Goal: Task Accomplishment & Management: Use online tool/utility

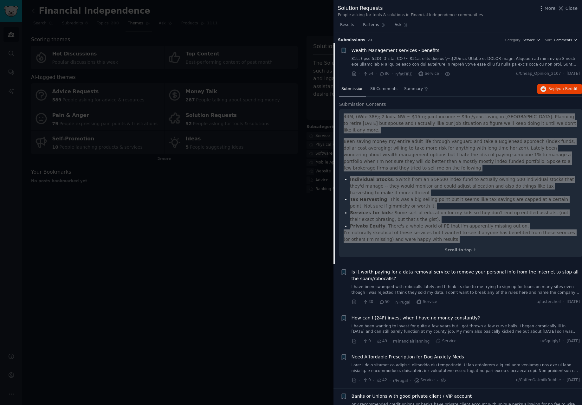
scroll to position [10, 0]
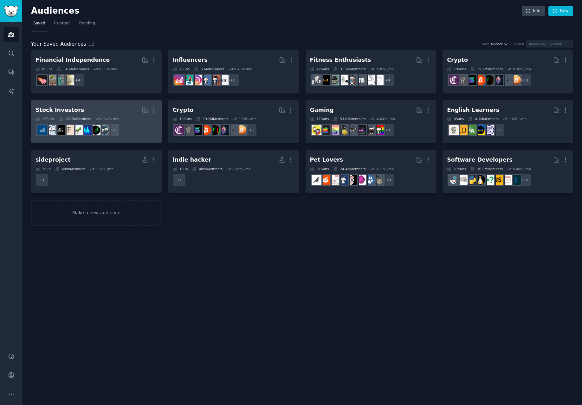
click at [139, 122] on dd "+ 7" at bounding box center [97, 130] width 122 height 18
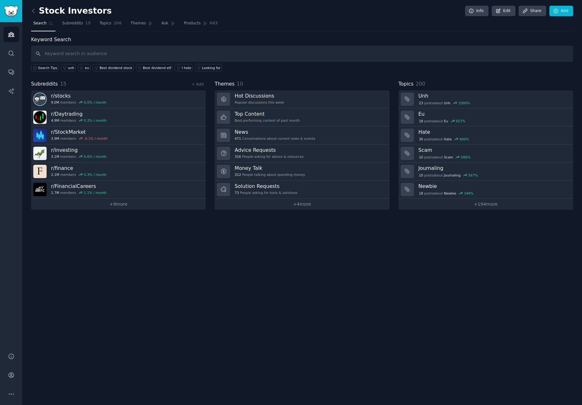
click at [304, 187] on link "Solution Requests 73 People asking for tools & solutions" at bounding box center [302, 190] width 175 height 18
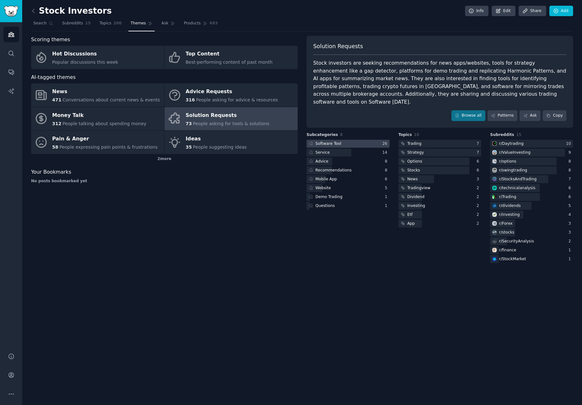
click at [336, 141] on div "Software Tool" at bounding box center [329, 144] width 26 height 6
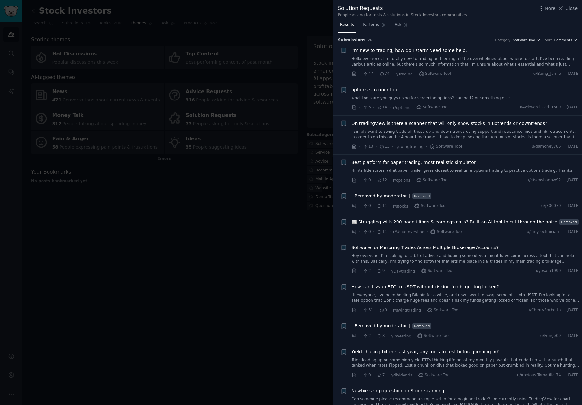
click at [400, 130] on link "I simply want to swing trade off these up and down trends using support and res…" at bounding box center [466, 134] width 229 height 11
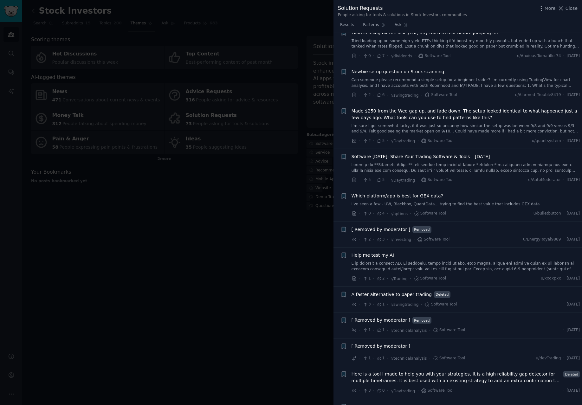
scroll to position [521, 0]
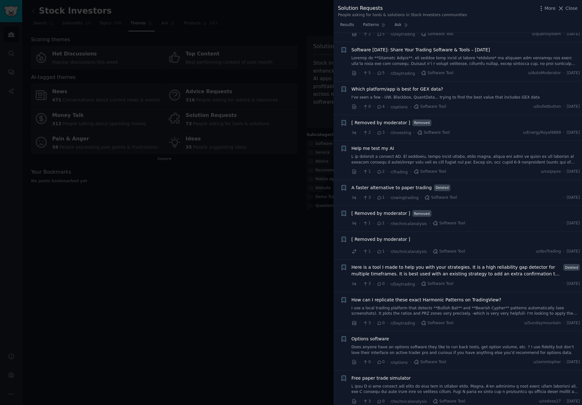
click at [227, 249] on div at bounding box center [291, 202] width 582 height 405
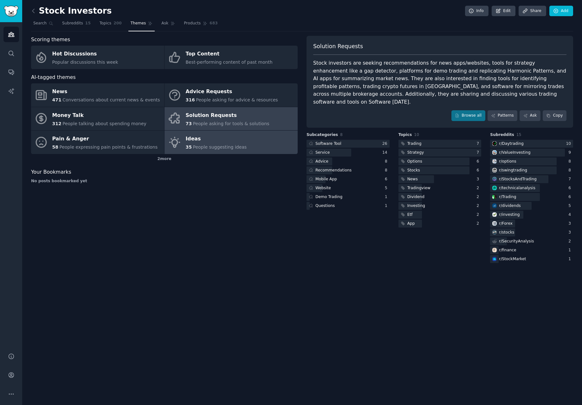
click at [278, 148] on link "Ideas 35 People suggesting ideas" at bounding box center [231, 142] width 133 height 23
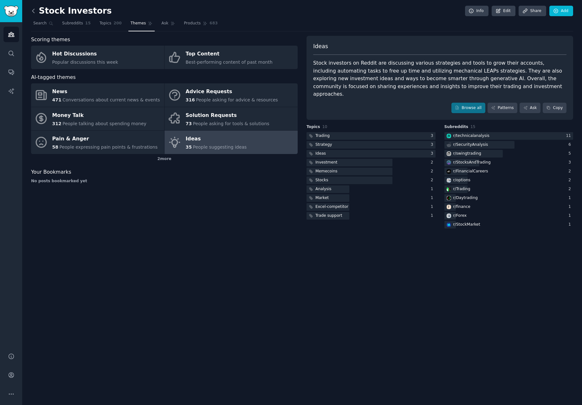
click at [35, 10] on icon at bounding box center [33, 11] width 7 height 7
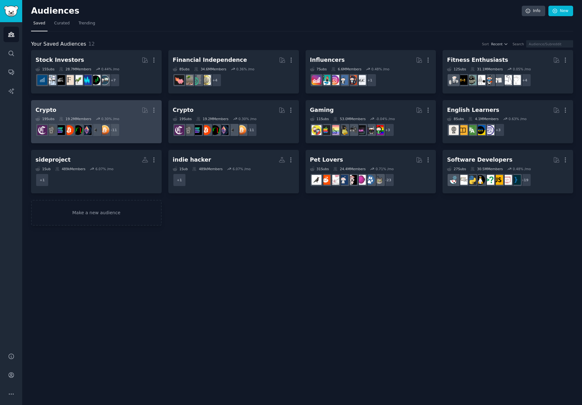
click at [131, 113] on h2 "Crypto Curated by GummySearch More" at bounding box center [97, 110] width 122 height 11
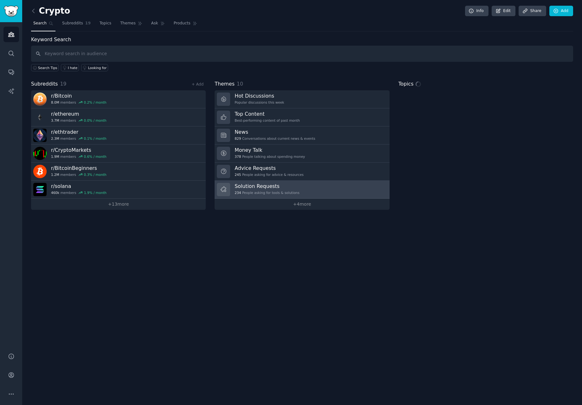
click at [285, 191] on div "234 People asking for tools & solutions" at bounding box center [267, 193] width 65 height 4
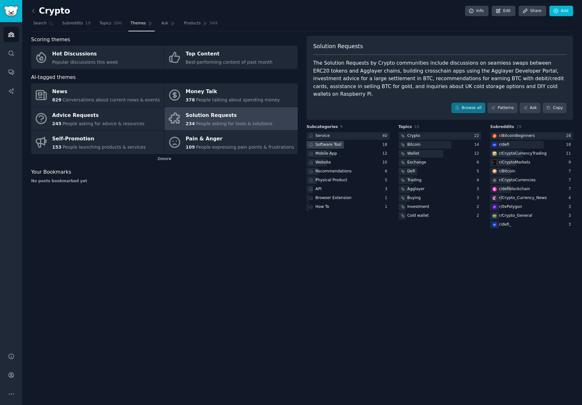
click at [338, 142] on div "Software Tool" at bounding box center [329, 145] width 26 height 6
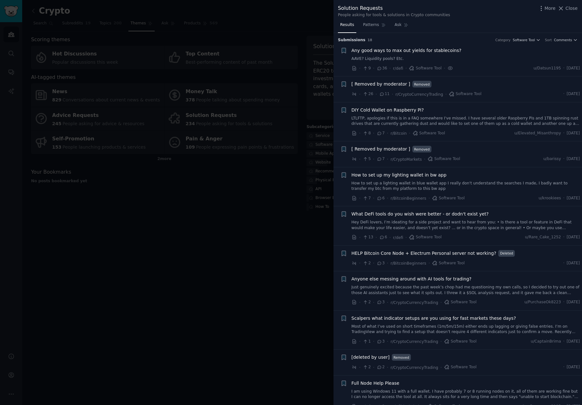
click at [157, 258] on div at bounding box center [291, 202] width 582 height 405
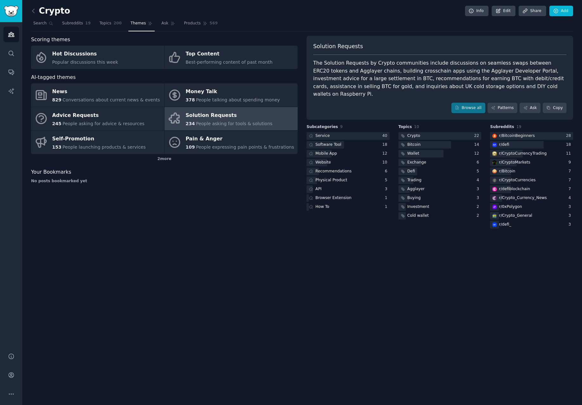
click at [33, 7] on link at bounding box center [35, 11] width 8 height 10
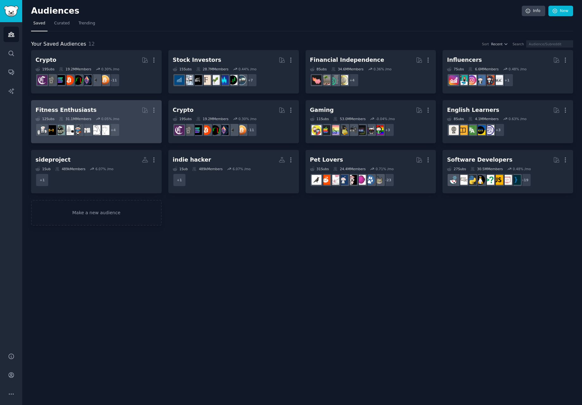
click at [110, 111] on h2 "Fitness Enthusiasts More" at bounding box center [97, 110] width 122 height 11
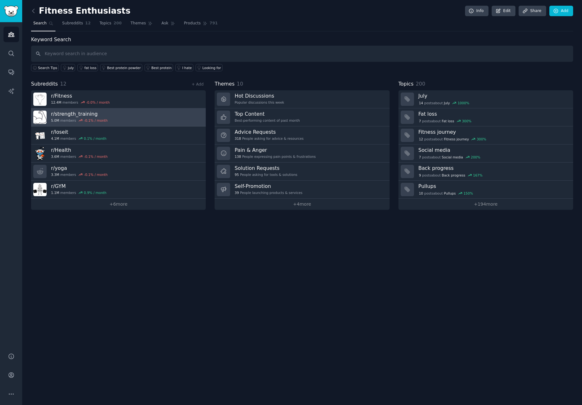
click at [119, 120] on link "r/ strength_training 5.0M members -0.1 % / month" at bounding box center [118, 117] width 175 height 18
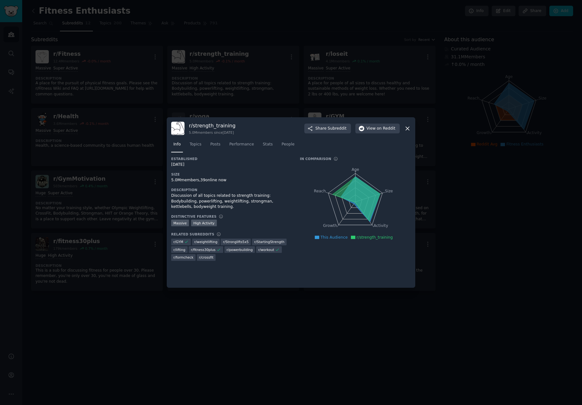
click at [119, 121] on div at bounding box center [291, 202] width 582 height 405
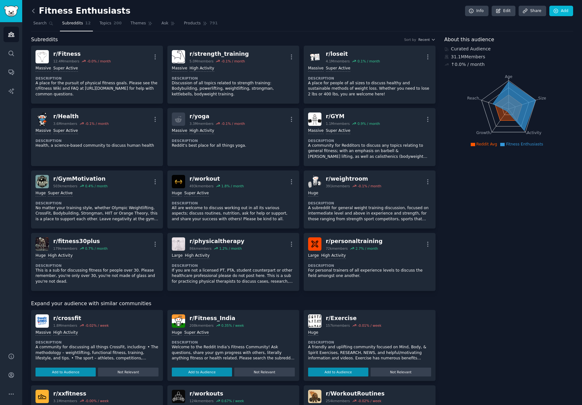
click at [34, 13] on icon at bounding box center [33, 11] width 7 height 7
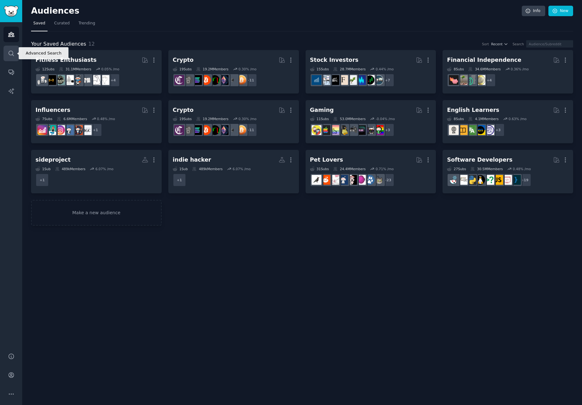
click at [11, 57] on link "Search" at bounding box center [11, 54] width 16 height 16
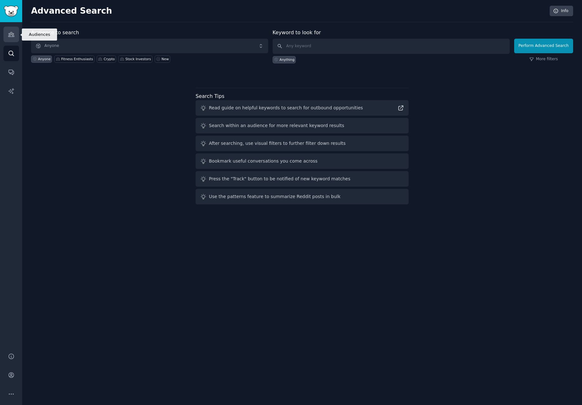
click at [13, 36] on icon "Sidebar" at bounding box center [11, 34] width 7 height 7
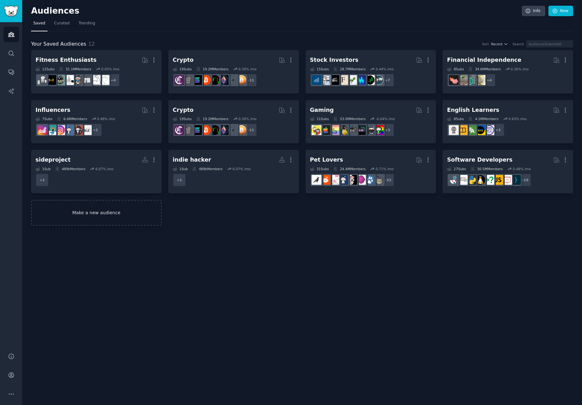
click at [94, 219] on link "Make a new audience" at bounding box center [96, 213] width 131 height 26
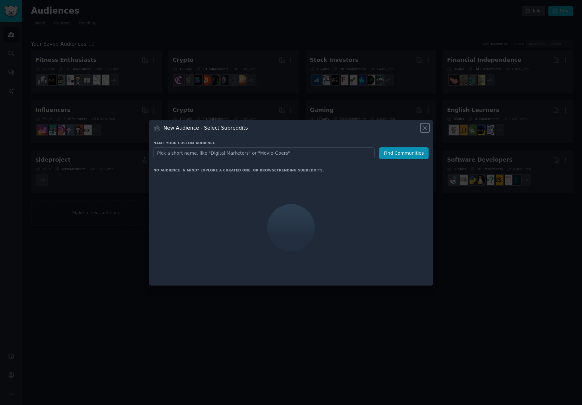
click at [424, 125] on icon at bounding box center [425, 128] width 7 height 7
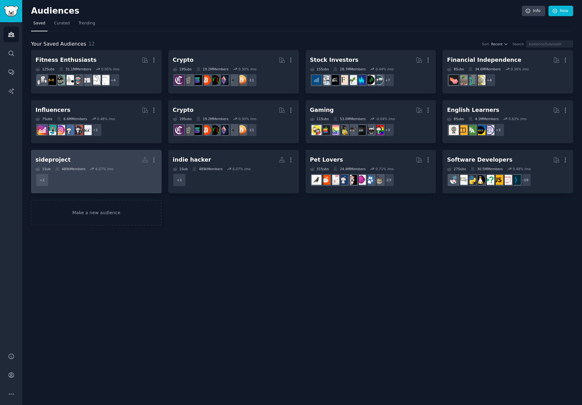
click at [116, 159] on h2 "sideproject More" at bounding box center [97, 159] width 122 height 11
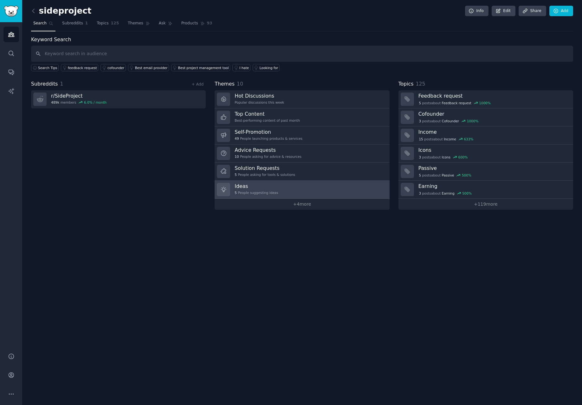
click at [351, 192] on link "Ideas 5 People suggesting ideas" at bounding box center [302, 190] width 175 height 18
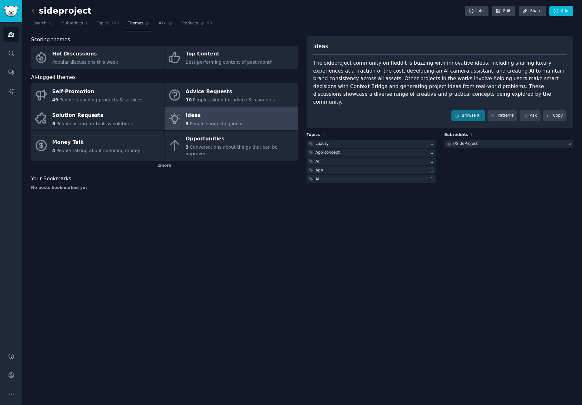
click at [35, 10] on icon at bounding box center [33, 11] width 7 height 7
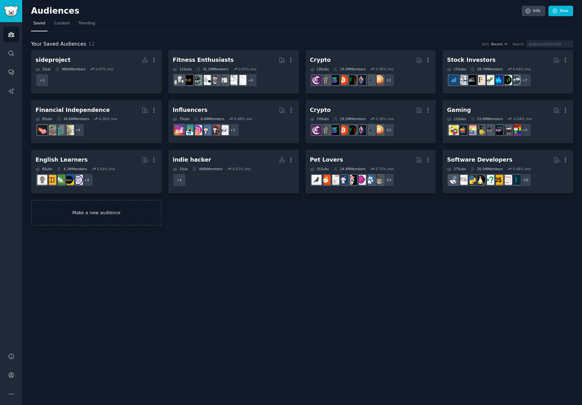
click at [118, 213] on link "Make a new audience" at bounding box center [96, 213] width 131 height 26
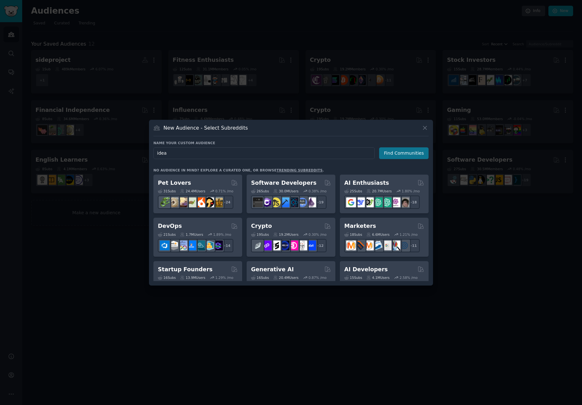
type input "idea"
click at [409, 151] on button "Find Communities" at bounding box center [403, 153] width 49 height 12
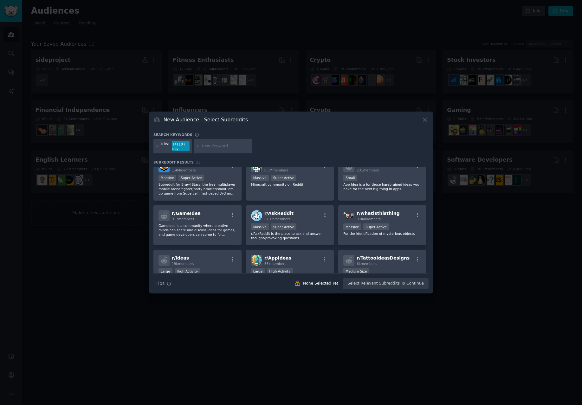
scroll to position [118, 0]
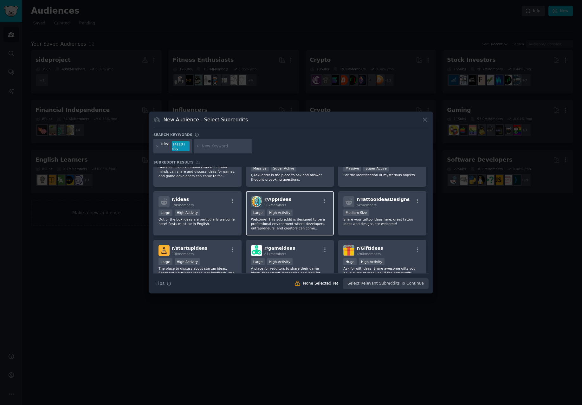
click at [308, 210] on div "Large High Activity" at bounding box center [290, 214] width 78 height 8
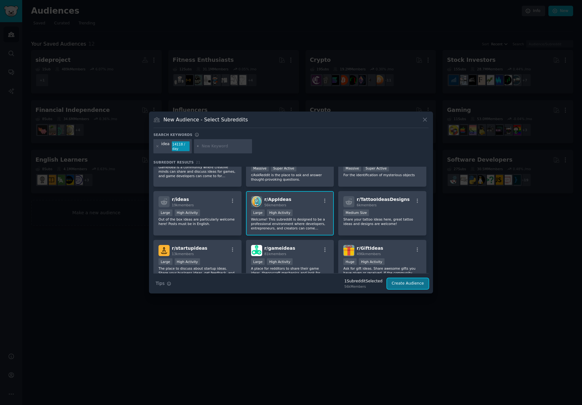
click at [416, 287] on button "Create Audience" at bounding box center [408, 283] width 42 height 11
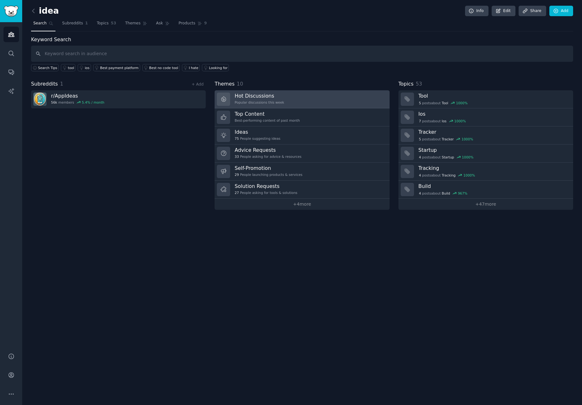
click at [310, 103] on link "Hot Discussions Popular discussions this week" at bounding box center [302, 99] width 175 height 18
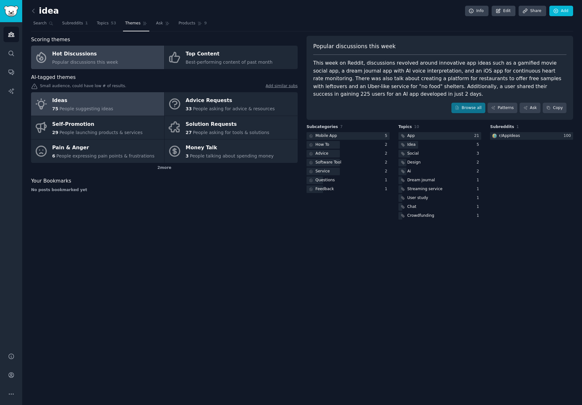
click at [126, 113] on link "Ideas 75 People suggesting ideas" at bounding box center [97, 103] width 133 height 23
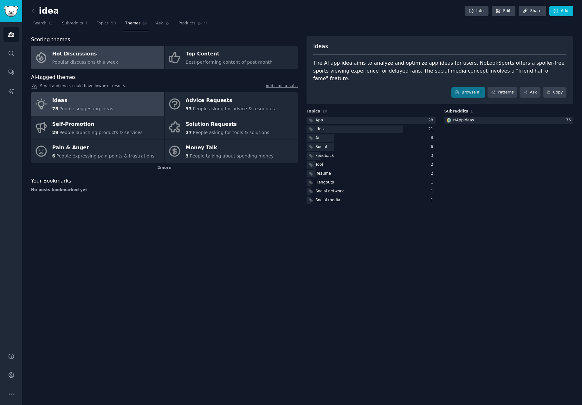
click at [121, 62] on link "Hot Discussions Popular discussions this week" at bounding box center [97, 57] width 133 height 23
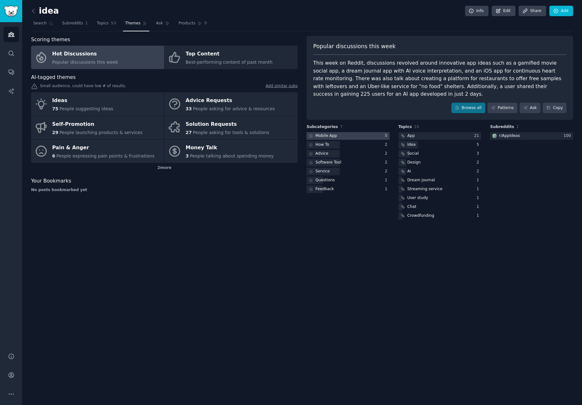
click at [360, 137] on div at bounding box center [348, 136] width 83 height 8
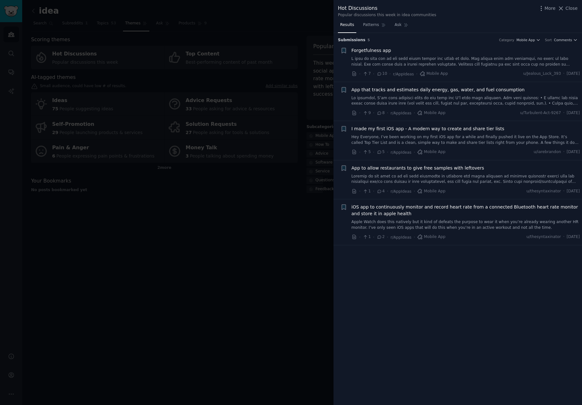
click at [480, 100] on link at bounding box center [466, 100] width 229 height 11
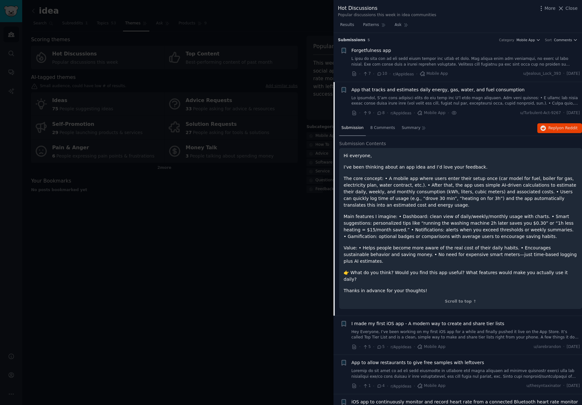
scroll to position [22, 0]
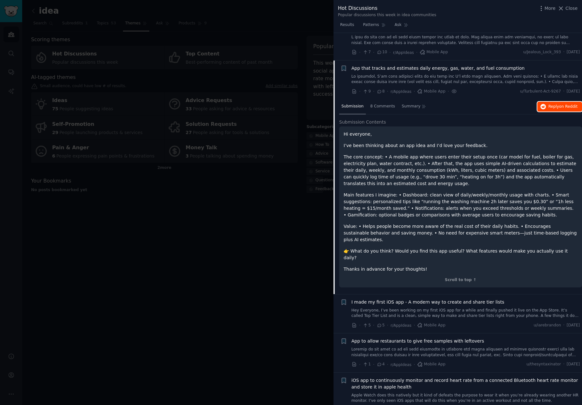
click at [560, 104] on span "on Reddit" at bounding box center [568, 106] width 18 height 4
